Goal: Information Seeking & Learning: Find specific page/section

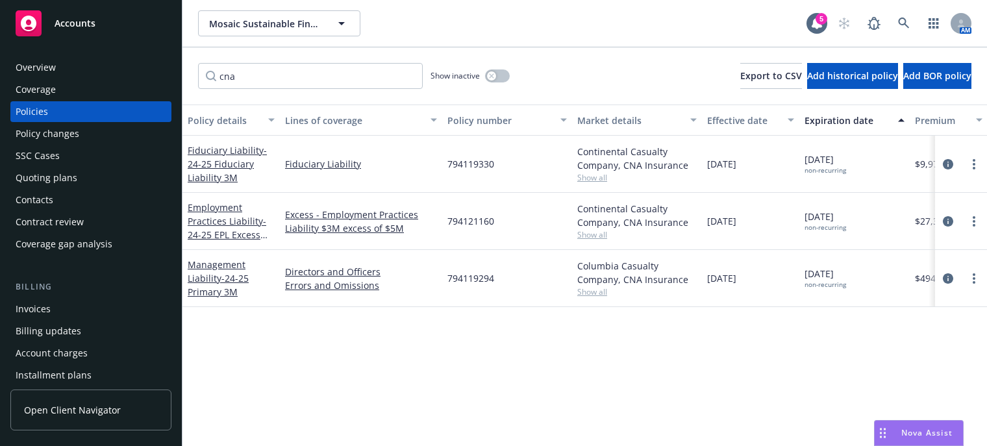
click at [43, 26] on div "Accounts" at bounding box center [91, 23] width 151 height 26
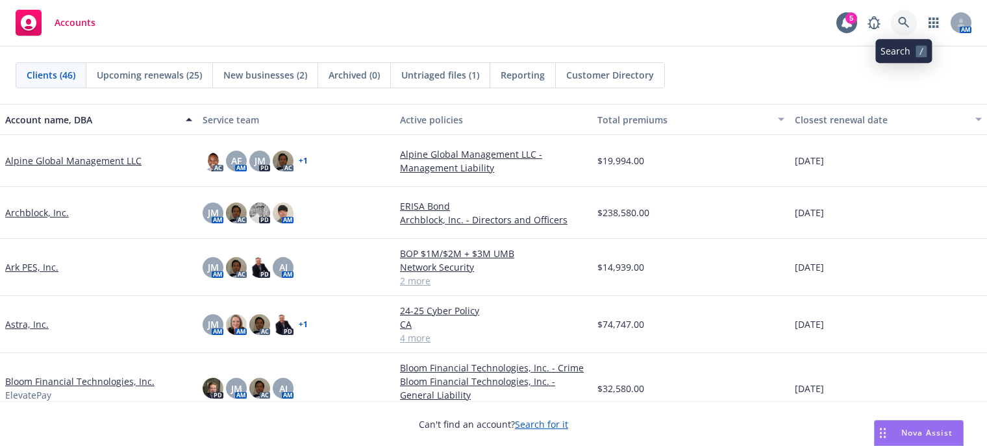
click at [904, 19] on icon at bounding box center [903, 22] width 11 height 11
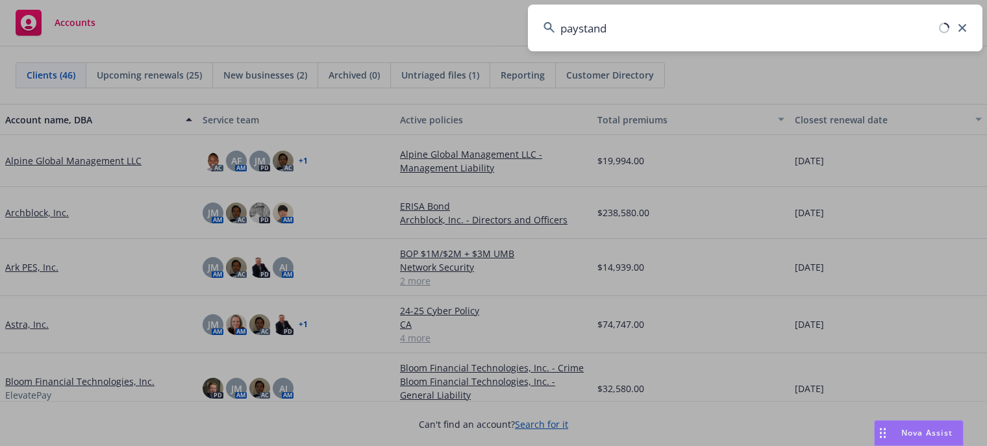
type input "paystand"
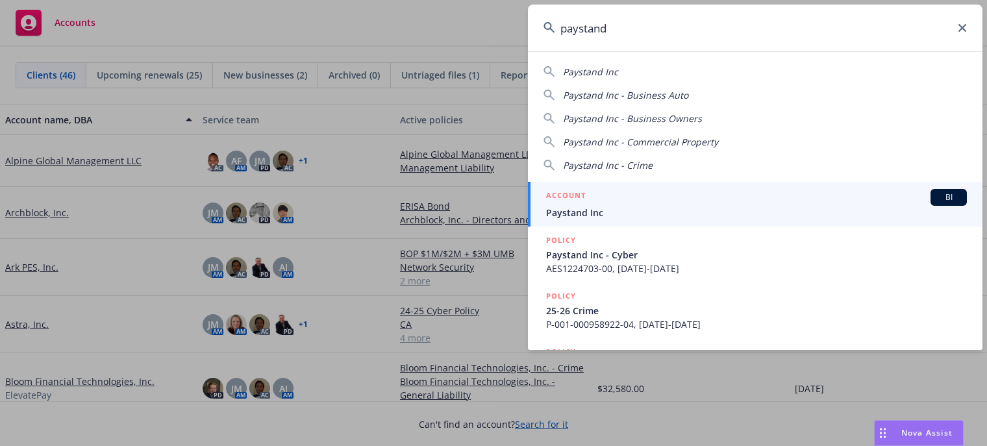
click at [591, 210] on span "Paystand Inc" at bounding box center [756, 213] width 421 height 14
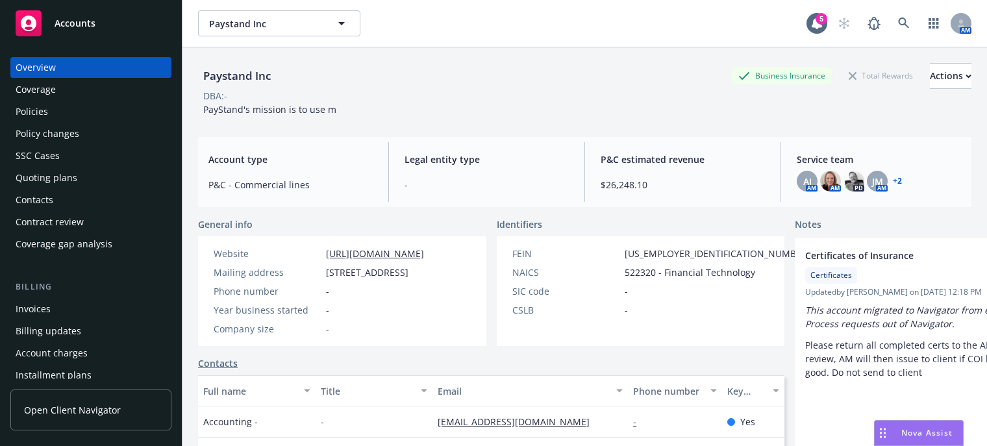
click at [407, 252] on link "[URL][DOMAIN_NAME]" at bounding box center [375, 254] width 98 height 12
click at [882, 178] on div "AJ AM AM PD JM AM + 2" at bounding box center [879, 181] width 164 height 21
click at [893, 178] on link "+ 2" at bounding box center [897, 181] width 9 height 8
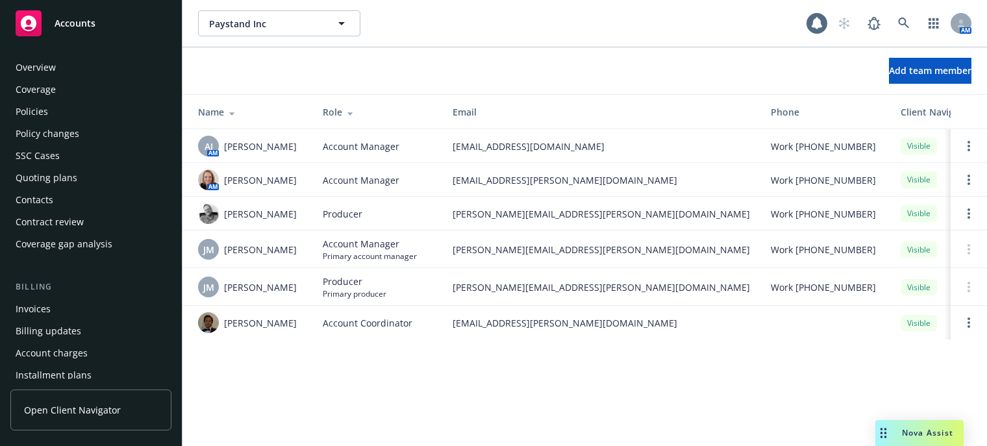
scroll to position [422, 0]
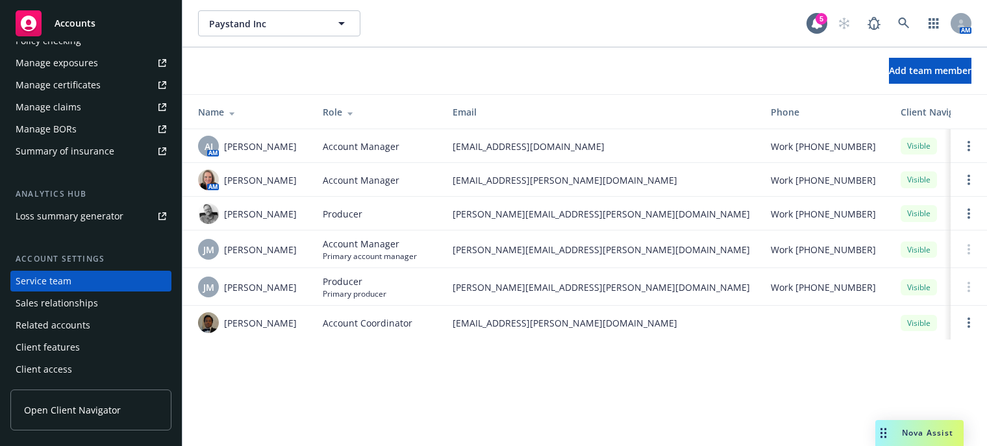
click at [252, 221] on div "[PERSON_NAME]" at bounding box center [250, 213] width 104 height 21
click at [198, 205] on div at bounding box center [208, 213] width 21 height 21
click at [210, 215] on img at bounding box center [208, 213] width 21 height 21
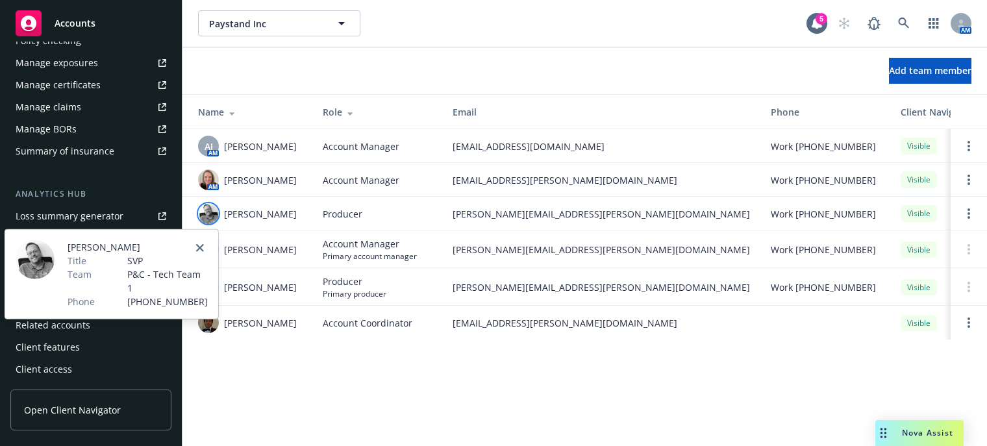
click at [36, 260] on img at bounding box center [35, 259] width 39 height 39
click at [203, 247] on icon "close" at bounding box center [200, 248] width 8 height 8
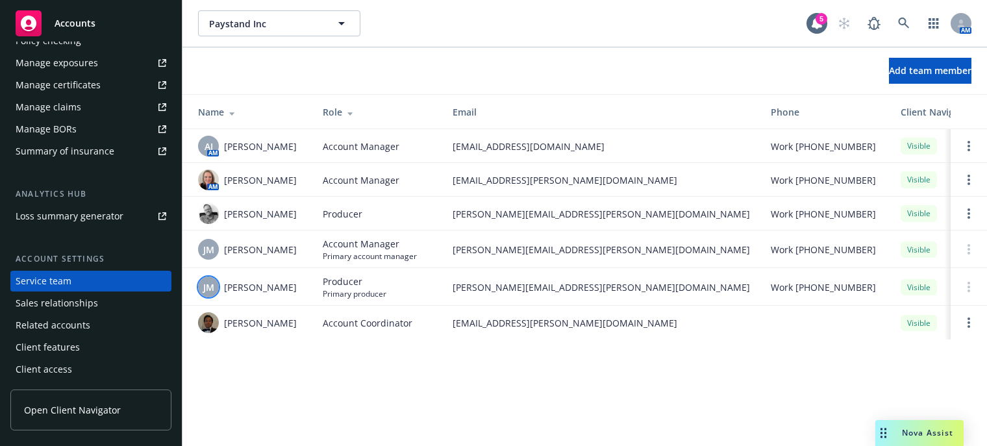
click at [207, 290] on span "JM" at bounding box center [208, 288] width 11 height 14
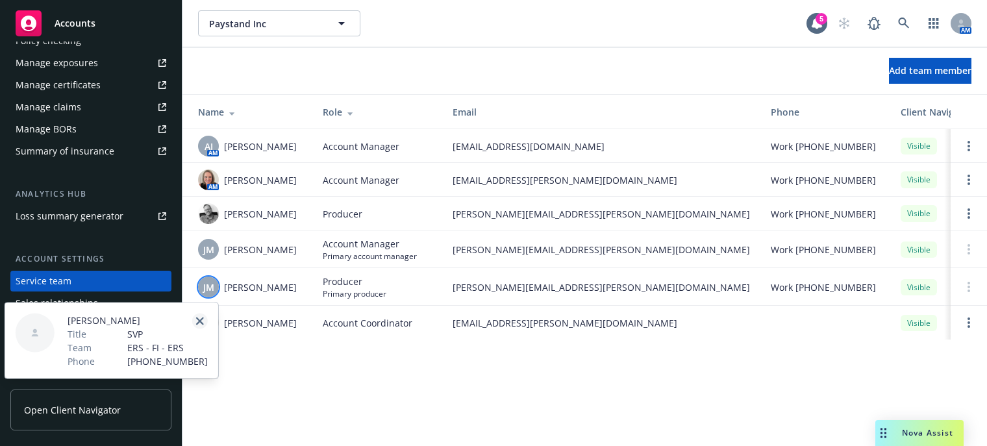
click at [204, 316] on link "close" at bounding box center [200, 322] width 16 height 16
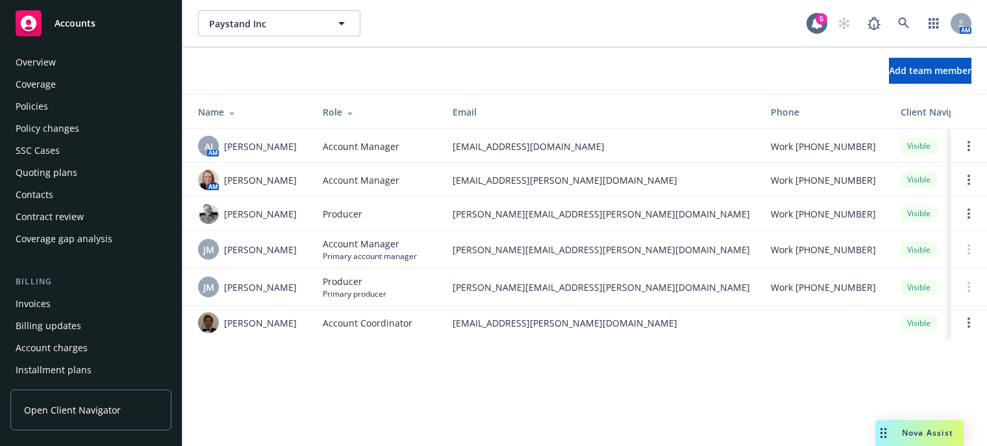
scroll to position [0, 0]
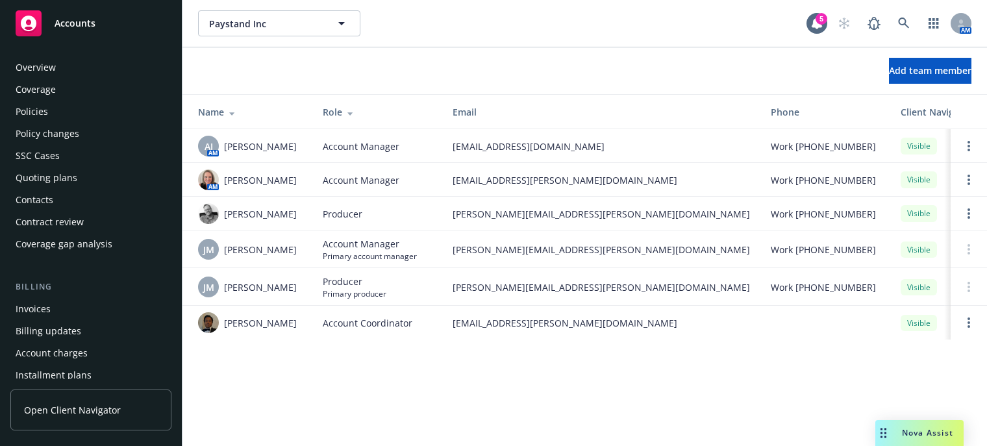
click at [57, 67] on div "Overview" at bounding box center [91, 67] width 151 height 21
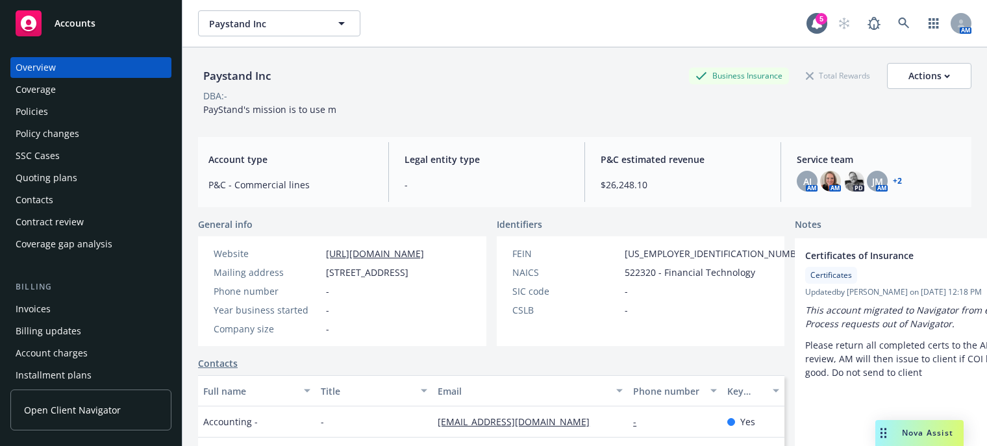
click at [620, 186] on span "$26,248.10" at bounding box center [683, 185] width 164 height 14
